Goal: Navigation & Orientation: Go to known website

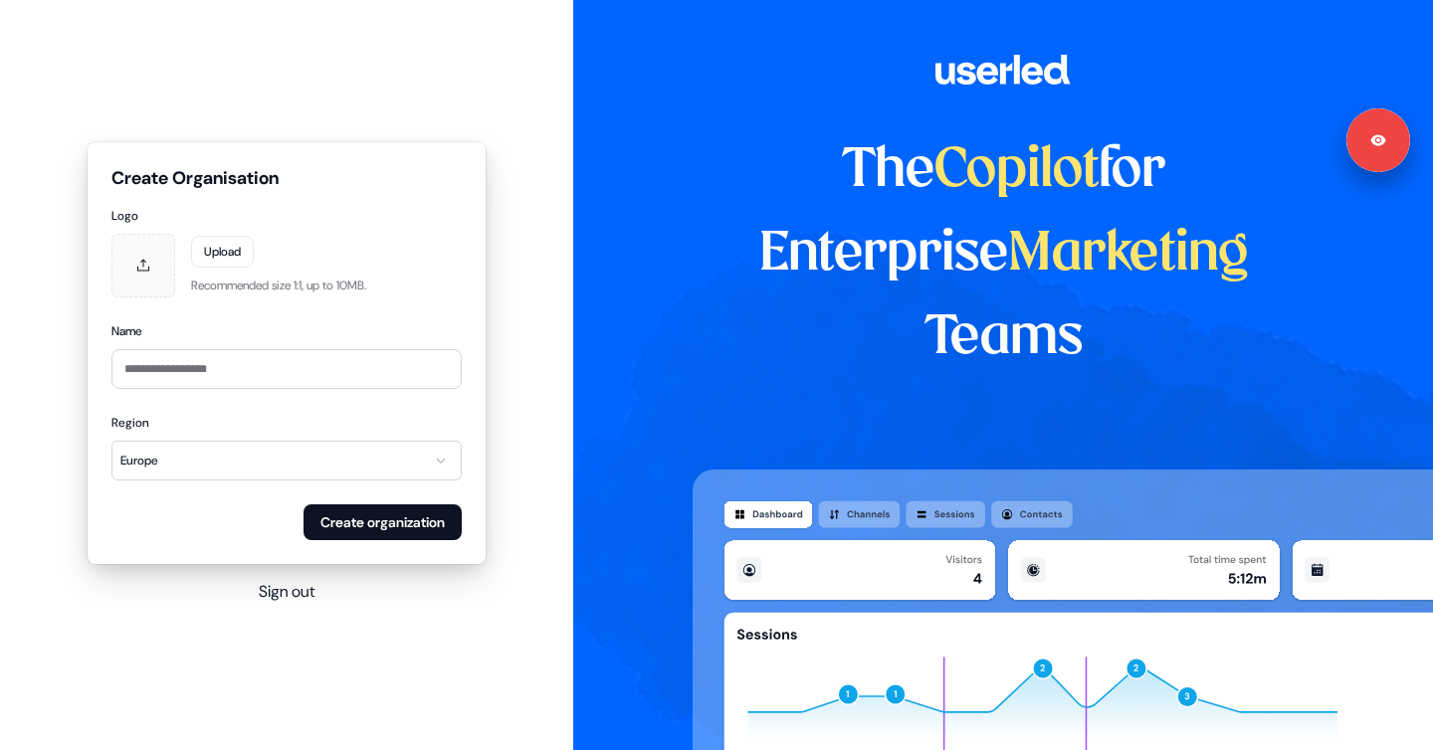
click at [292, 589] on button "Sign out" at bounding box center [287, 592] width 56 height 24
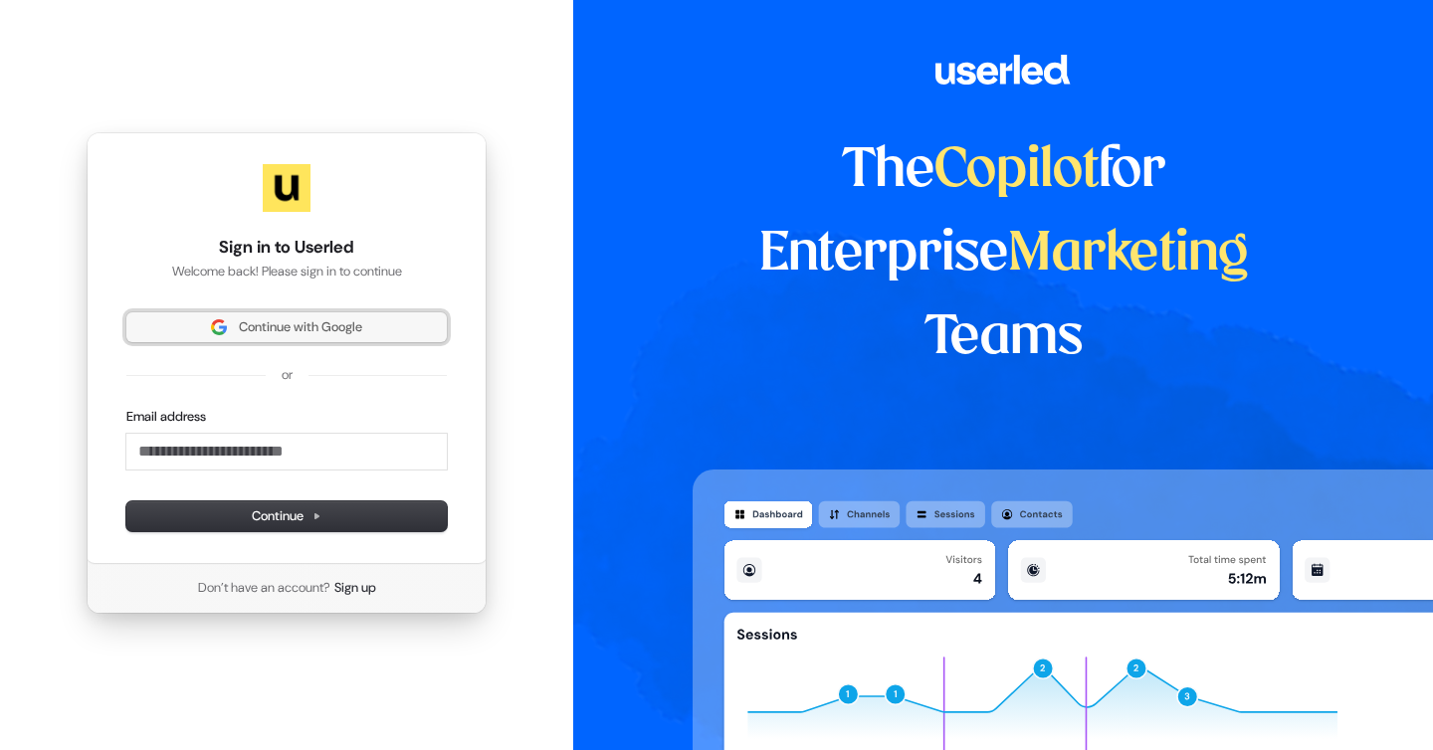
click at [317, 327] on span "Continue with Google" at bounding box center [300, 327] width 123 height 18
